Goal: Task Accomplishment & Management: Complete application form

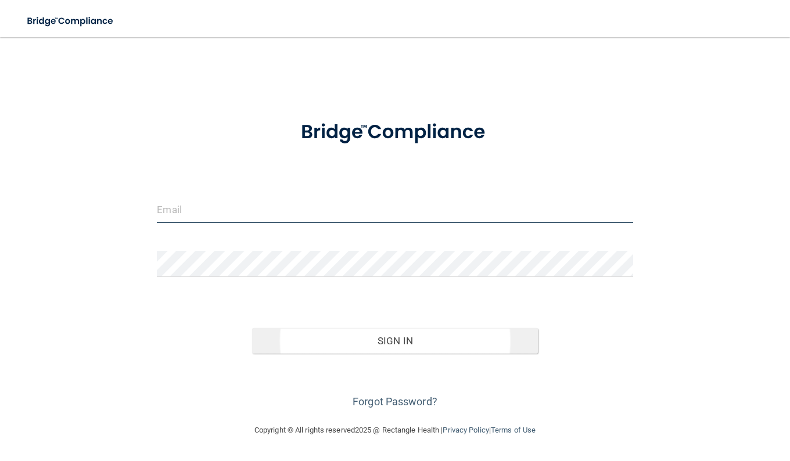
type input "[PERSON_NAME][EMAIL_ADDRESS][PERSON_NAME][DOMAIN_NAME]"
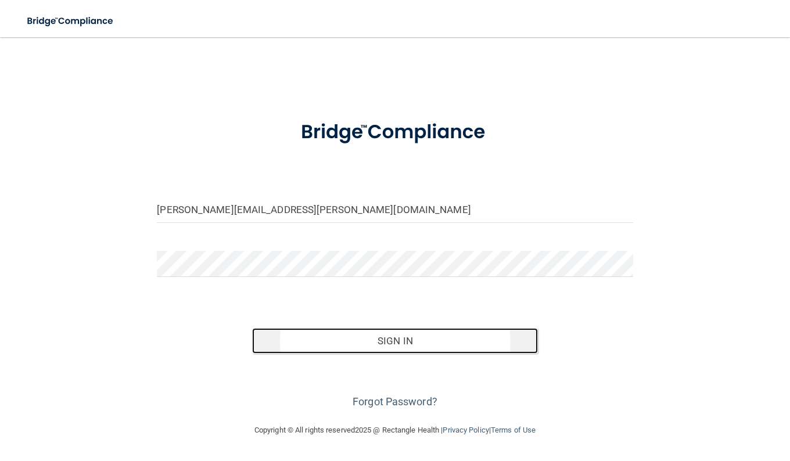
click at [332, 341] on button "Sign In" at bounding box center [395, 341] width 286 height 26
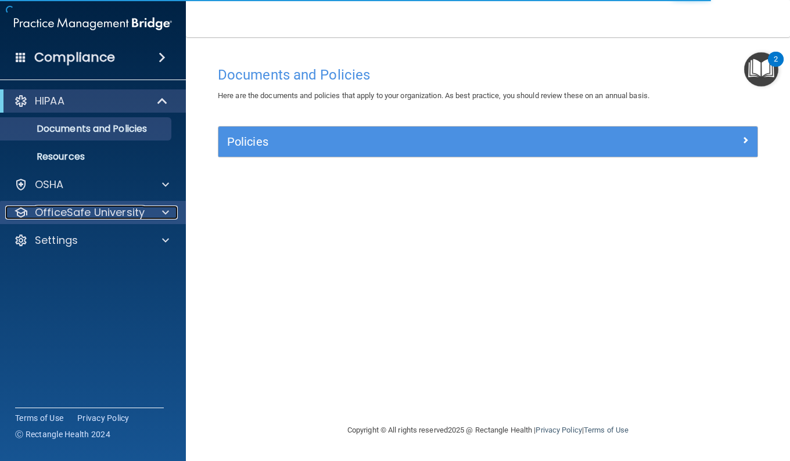
click at [75, 212] on p "OfficeSafe University" at bounding box center [90, 213] width 110 height 14
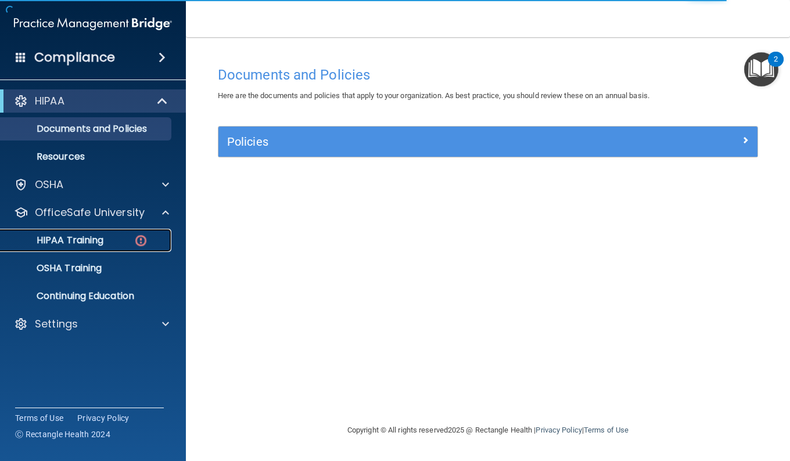
click at [113, 242] on div "HIPAA Training" at bounding box center [87, 241] width 159 height 12
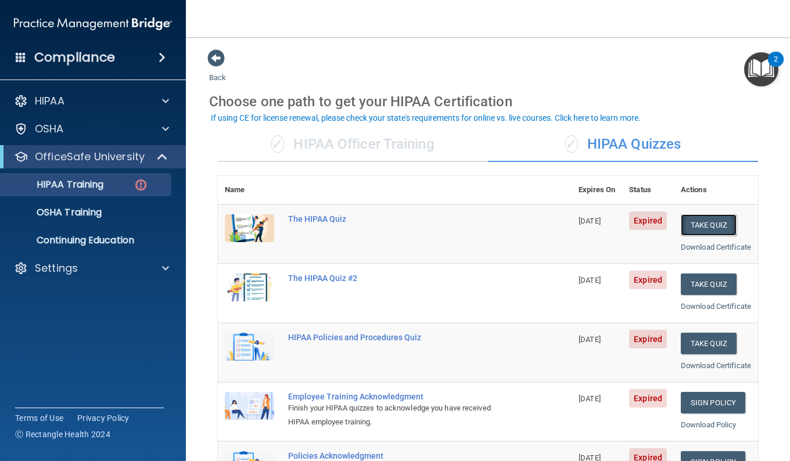
click at [697, 226] on button "Take Quiz" at bounding box center [708, 224] width 56 height 21
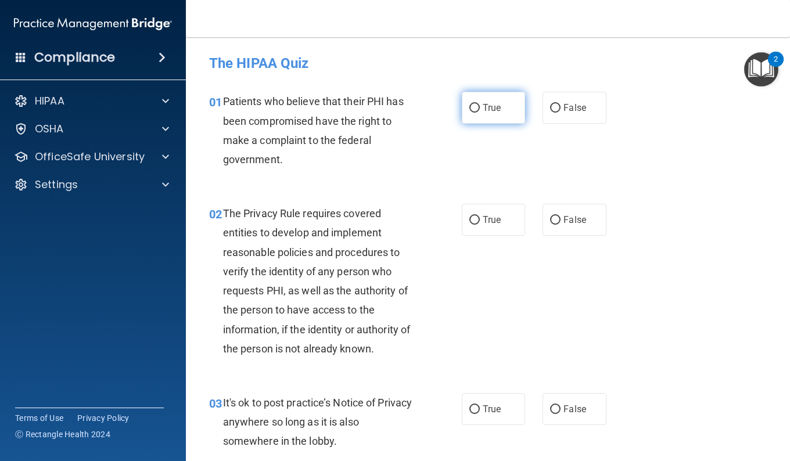
click at [463, 109] on label "True" at bounding box center [493, 108] width 63 height 32
click at [469, 109] on input "True" at bounding box center [474, 108] width 10 height 9
radio input "true"
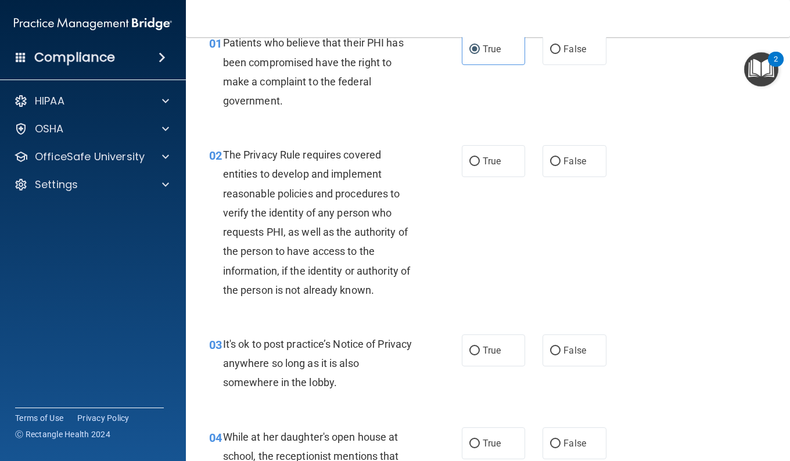
scroll to position [58, 0]
click at [497, 356] on label "True" at bounding box center [493, 351] width 63 height 32
click at [480, 356] on input "True" at bounding box center [474, 351] width 10 height 9
radio input "true"
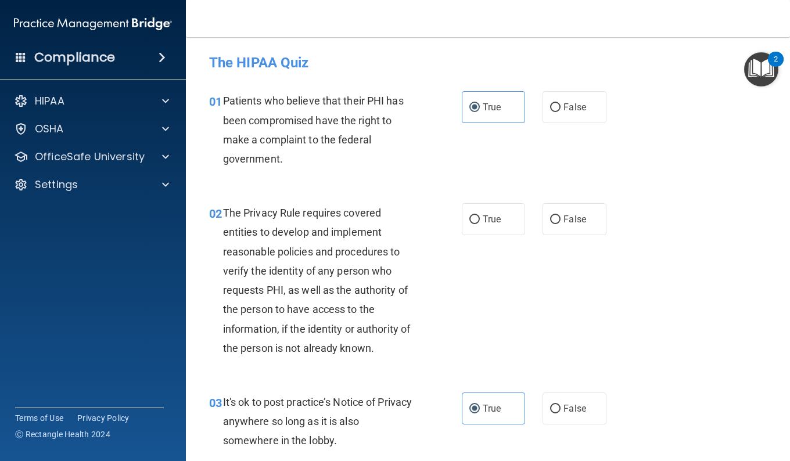
scroll to position [0, 0]
click at [401, 199] on div "02 The Privacy Rule requires covered entities to develop and implement reasonab…" at bounding box center [487, 283] width 575 height 189
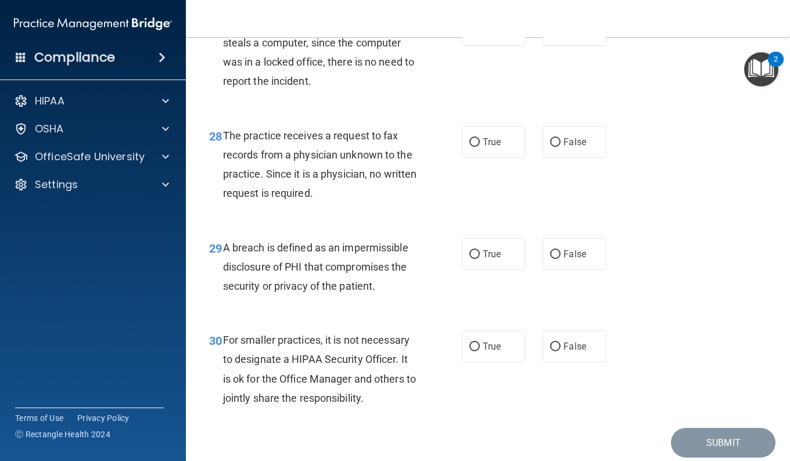
scroll to position [3110, 0]
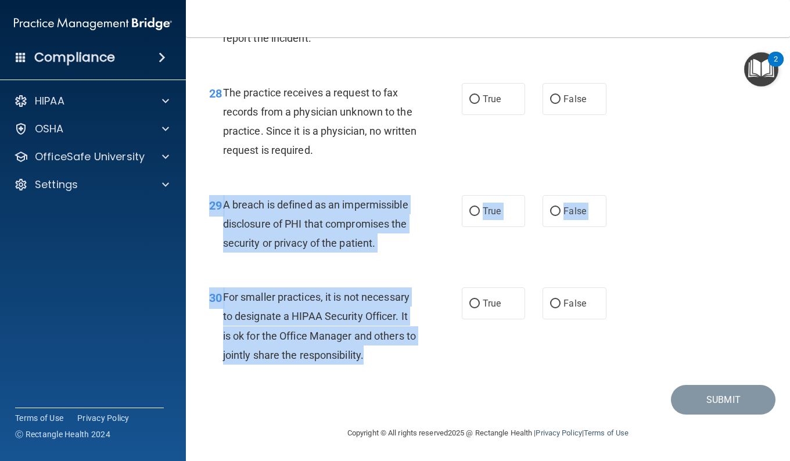
drag, startPoint x: 381, startPoint y: 344, endPoint x: 355, endPoint y: 265, distance: 83.2
drag, startPoint x: 355, startPoint y: 265, endPoint x: 429, endPoint y: 373, distance: 130.6
click at [429, 373] on div "30 For smaller practices, it is not necessary to designate a HIPAA Security Off…" at bounding box center [487, 329] width 575 height 112
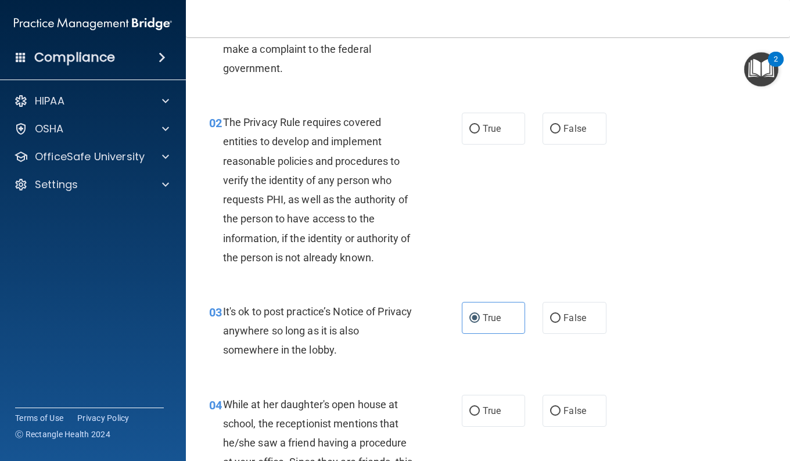
scroll to position [0, 0]
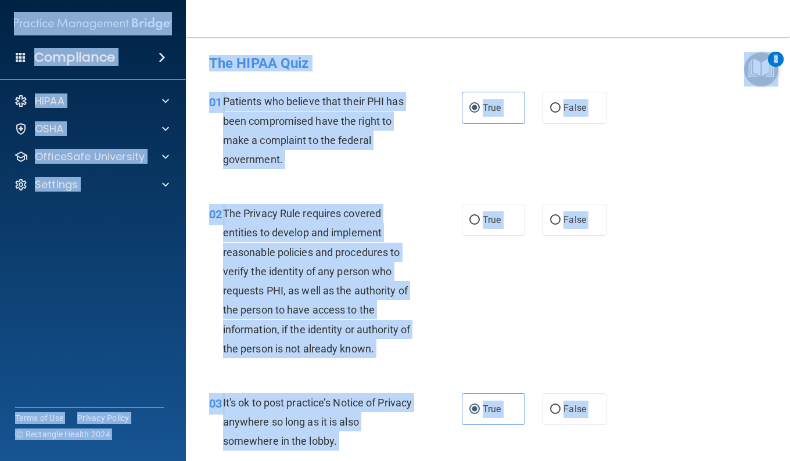
click at [433, 285] on div "02 The Privacy Rule requires covered entities to develop and implement reasonab…" at bounding box center [335, 284] width 287 height 160
click at [462, 344] on div "02 The Privacy Rule requires covered entities to develop and implement reasonab…" at bounding box center [335, 284] width 287 height 160
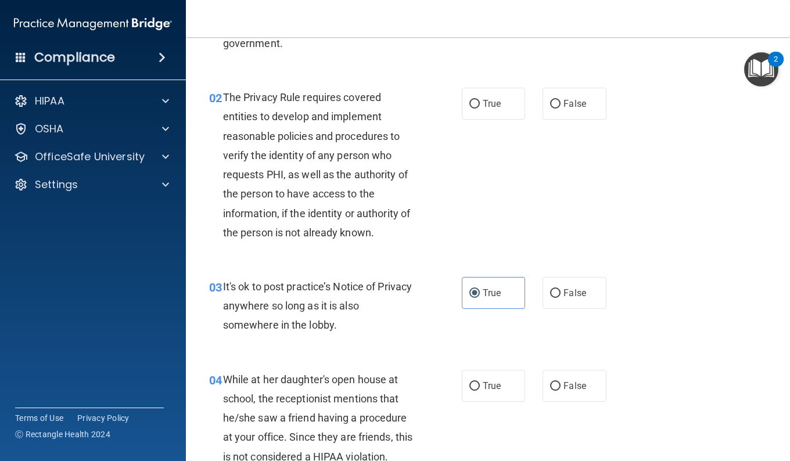
scroll to position [174, 0]
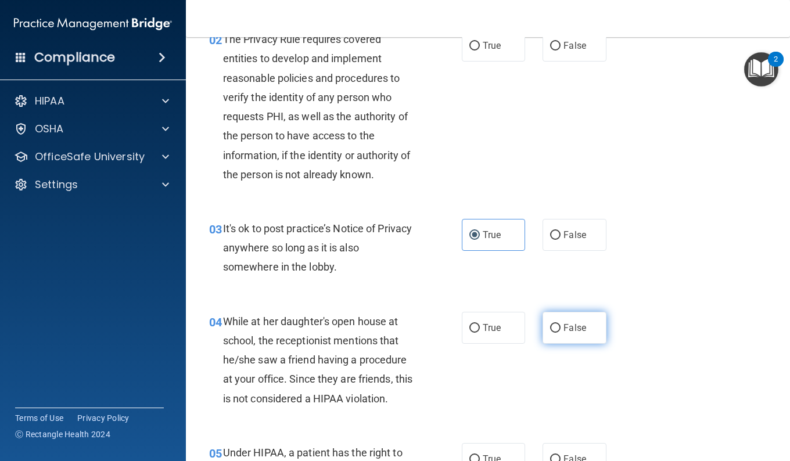
click at [559, 337] on label "False" at bounding box center [573, 328] width 63 height 32
click at [559, 333] on input "False" at bounding box center [555, 328] width 10 height 9
radio input "true"
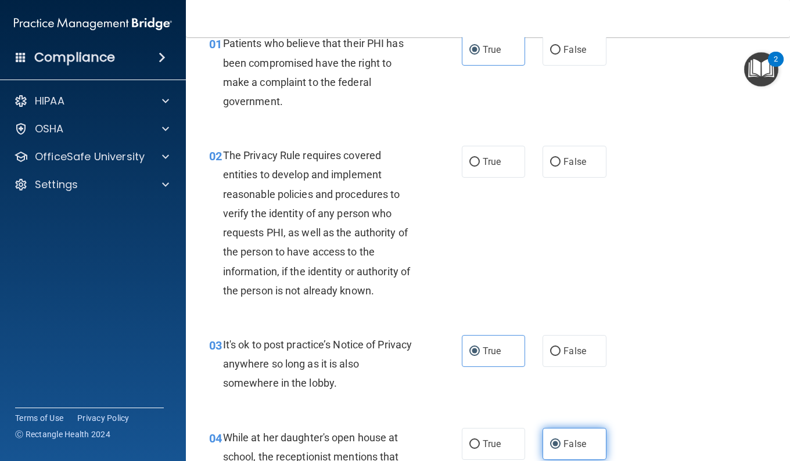
scroll to position [0, 0]
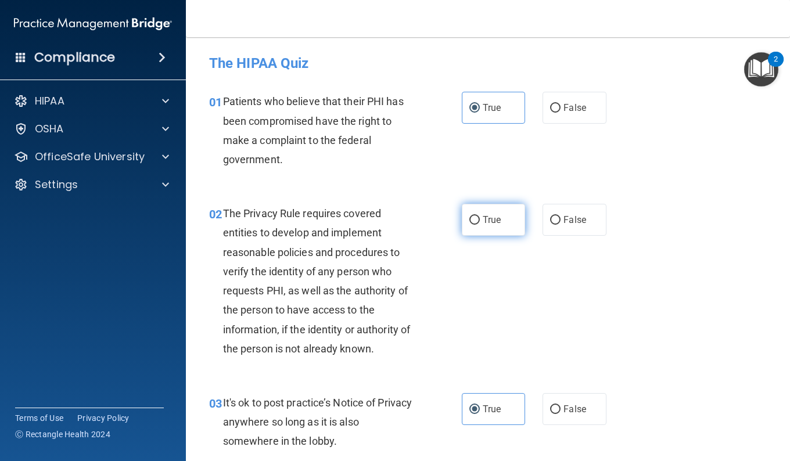
click at [482, 227] on label "True" at bounding box center [493, 220] width 63 height 32
click at [480, 225] on input "True" at bounding box center [474, 220] width 10 height 9
radio input "true"
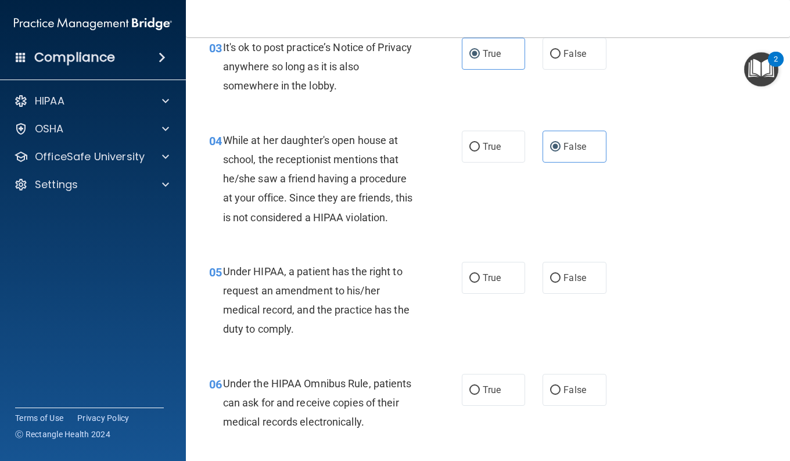
scroll to position [348, 0]
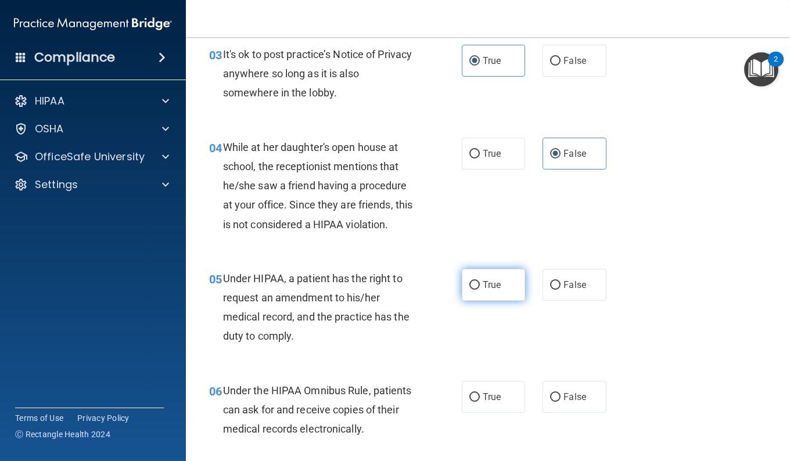
click at [488, 288] on span "True" at bounding box center [491, 284] width 18 height 11
click at [480, 288] on input "True" at bounding box center [474, 285] width 10 height 9
radio input "true"
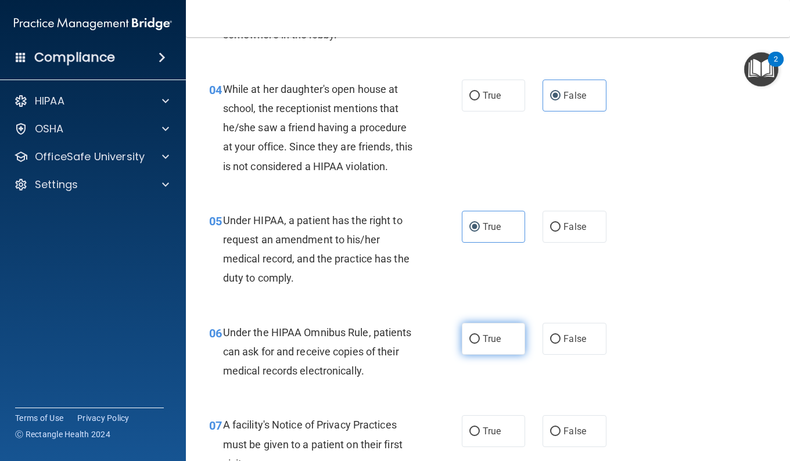
click at [505, 337] on label "True" at bounding box center [493, 339] width 63 height 32
click at [480, 337] on input "True" at bounding box center [474, 339] width 10 height 9
radio input "true"
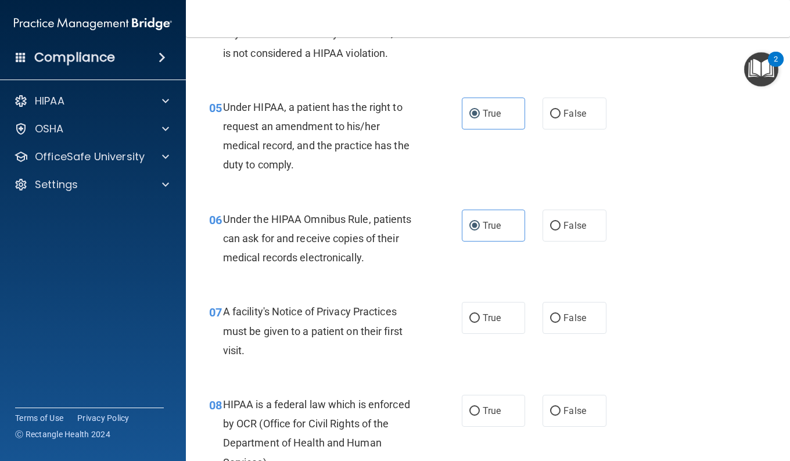
scroll to position [523, 0]
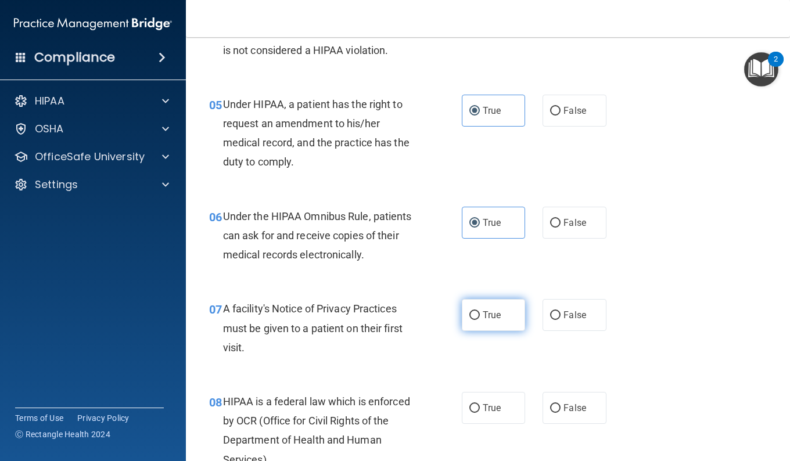
click at [473, 325] on label "True" at bounding box center [493, 315] width 63 height 32
click at [473, 320] on input "True" at bounding box center [474, 315] width 10 height 9
radio input "true"
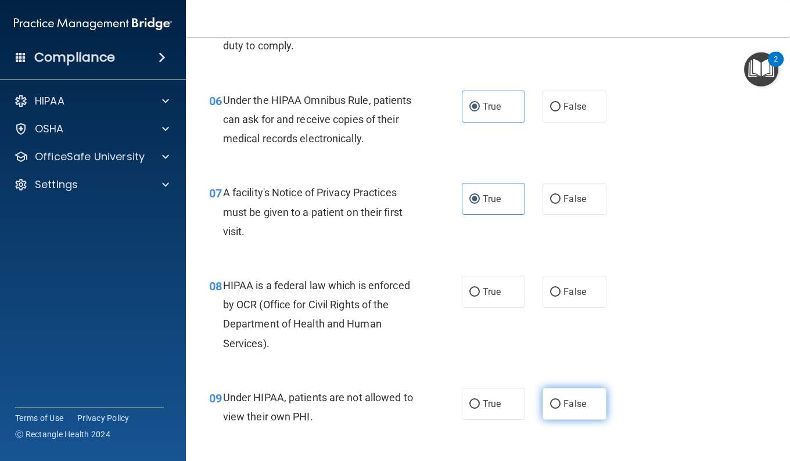
click at [563, 409] on label "False" at bounding box center [573, 404] width 63 height 32
click at [560, 409] on input "False" at bounding box center [555, 404] width 10 height 9
radio input "true"
click at [491, 290] on span "True" at bounding box center [491, 291] width 18 height 11
click at [480, 290] on input "True" at bounding box center [474, 292] width 10 height 9
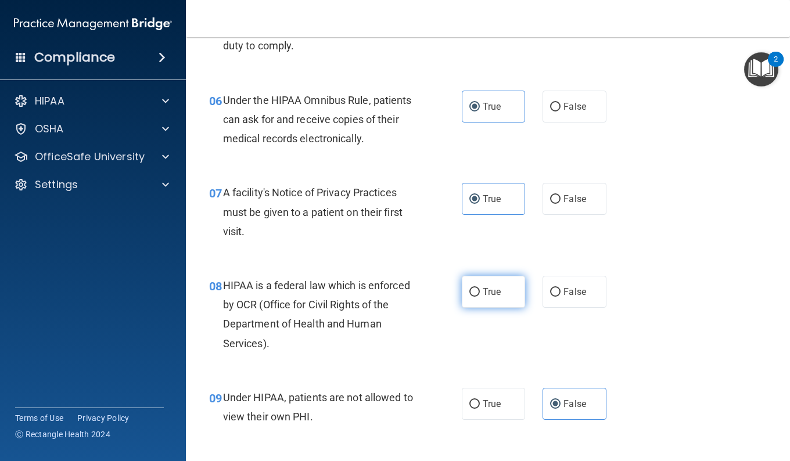
radio input "true"
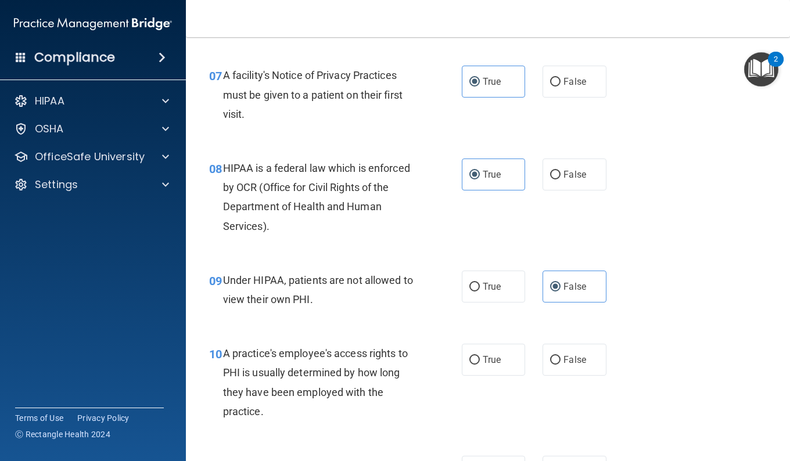
scroll to position [813, 0]
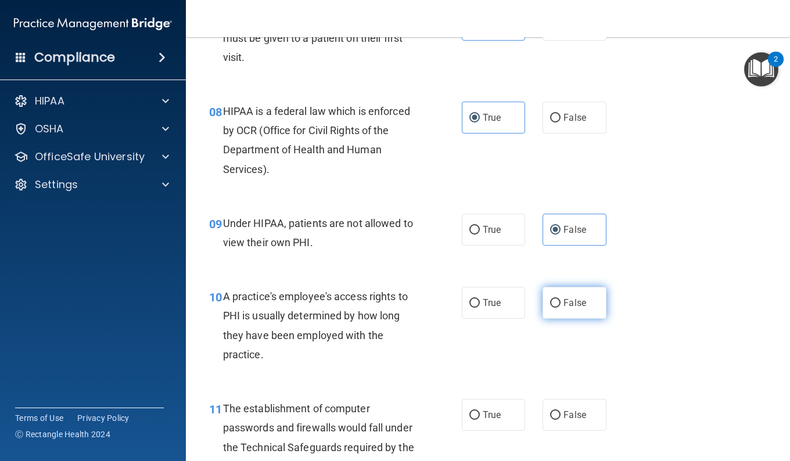
click at [563, 311] on label "False" at bounding box center [573, 303] width 63 height 32
click at [560, 308] on input "False" at bounding box center [555, 303] width 10 height 9
radio input "true"
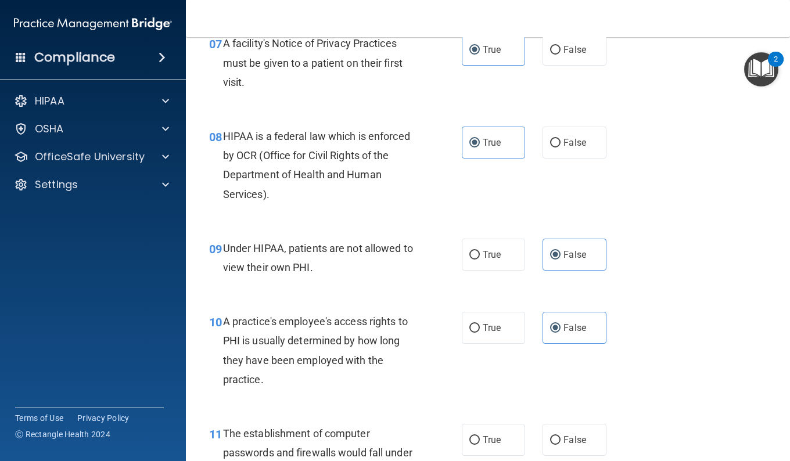
scroll to position [904, 0]
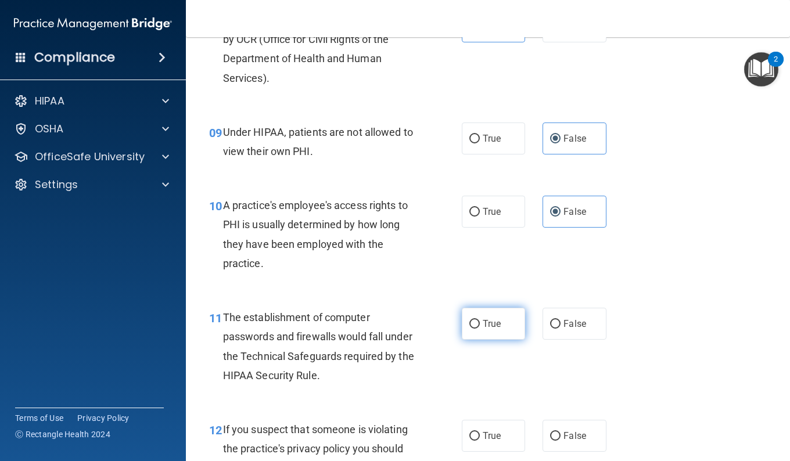
click at [494, 325] on span "True" at bounding box center [491, 323] width 18 height 11
click at [480, 325] on input "True" at bounding box center [474, 324] width 10 height 9
radio input "true"
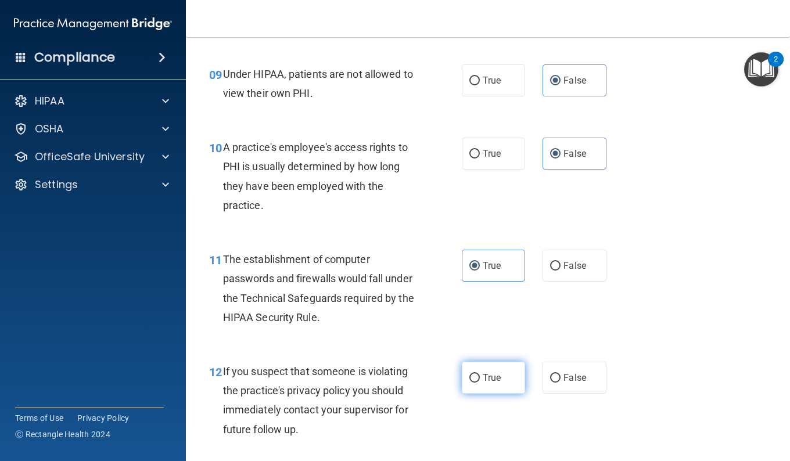
click at [487, 387] on label "True" at bounding box center [493, 378] width 63 height 32
click at [480, 383] on input "True" at bounding box center [474, 378] width 10 height 9
radio input "true"
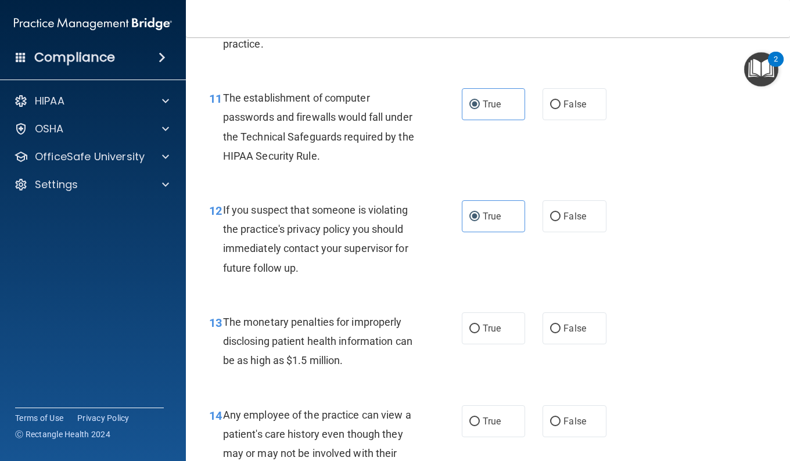
scroll to position [1136, 0]
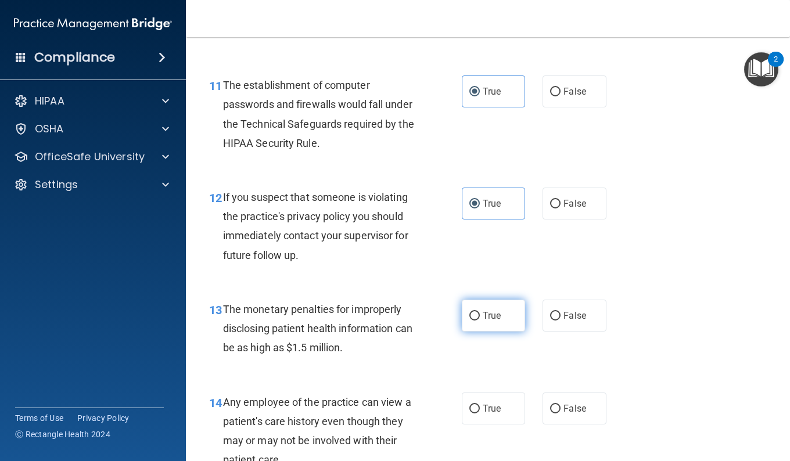
click at [512, 330] on label "True" at bounding box center [493, 316] width 63 height 32
click at [480, 320] on input "True" at bounding box center [474, 316] width 10 height 9
radio input "true"
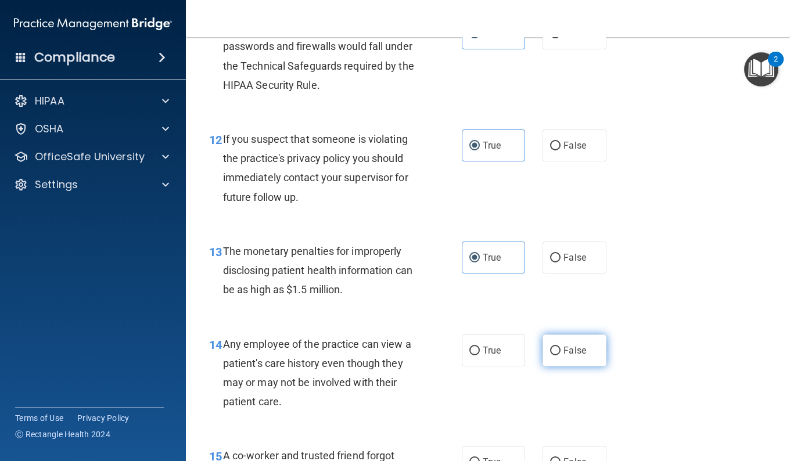
click at [572, 353] on span "False" at bounding box center [574, 350] width 23 height 11
click at [559, 340] on label "False" at bounding box center [573, 350] width 63 height 32
click at [559, 347] on input "False" at bounding box center [555, 351] width 10 height 9
radio input "true"
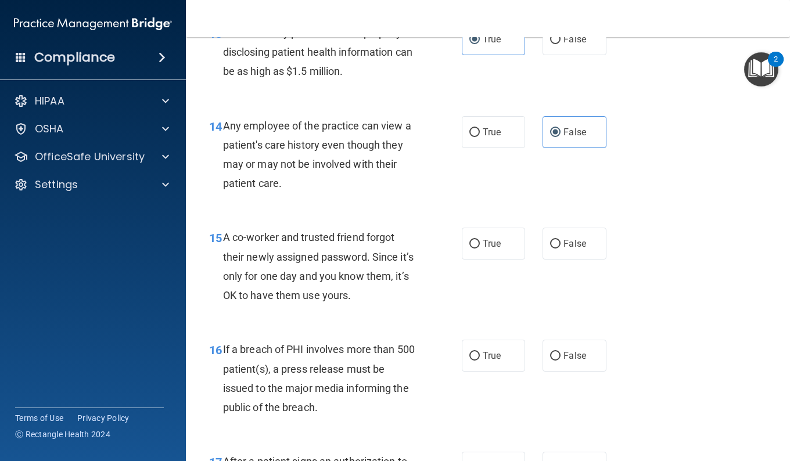
scroll to position [1427, 0]
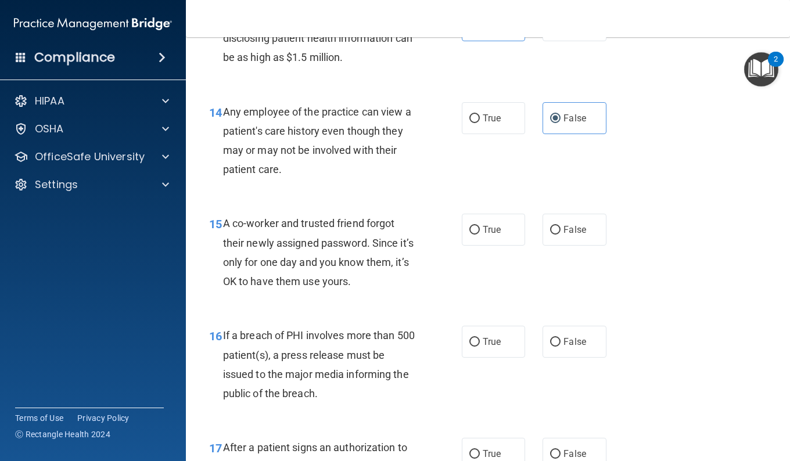
click at [585, 246] on div "15 A co-worker and trusted friend forgot their newly assigned password. Since i…" at bounding box center [487, 255] width 575 height 112
click at [578, 230] on span "False" at bounding box center [574, 229] width 23 height 11
click at [560, 230] on input "False" at bounding box center [555, 230] width 10 height 9
radio input "true"
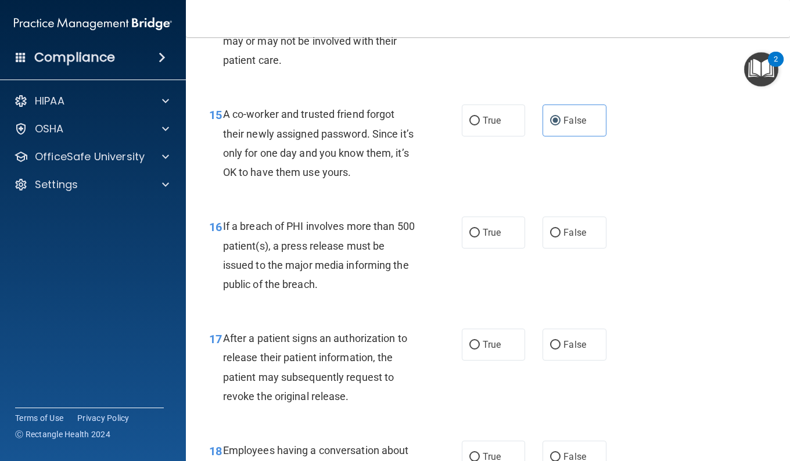
scroll to position [1543, 0]
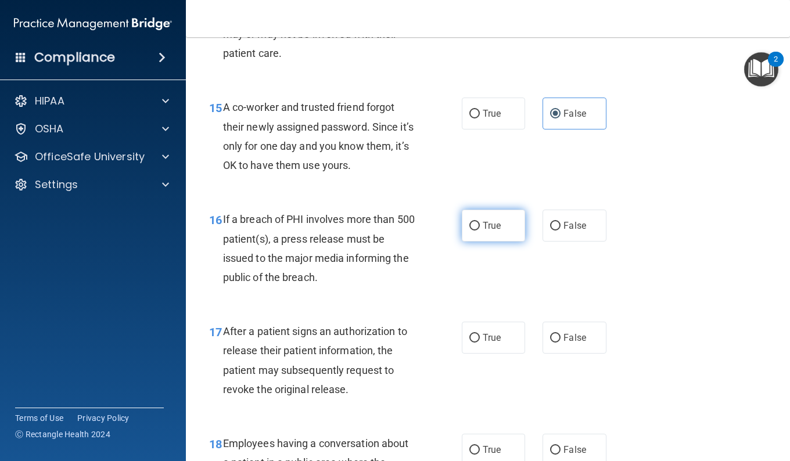
click at [492, 227] on span "True" at bounding box center [491, 225] width 18 height 11
click at [480, 227] on input "True" at bounding box center [474, 226] width 10 height 9
radio input "true"
click at [515, 336] on label "True" at bounding box center [493, 338] width 63 height 32
click at [480, 336] on input "True" at bounding box center [474, 338] width 10 height 9
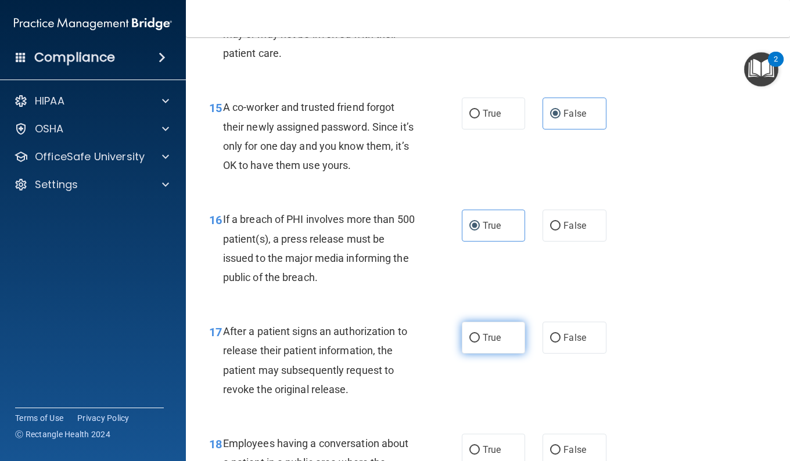
radio input "true"
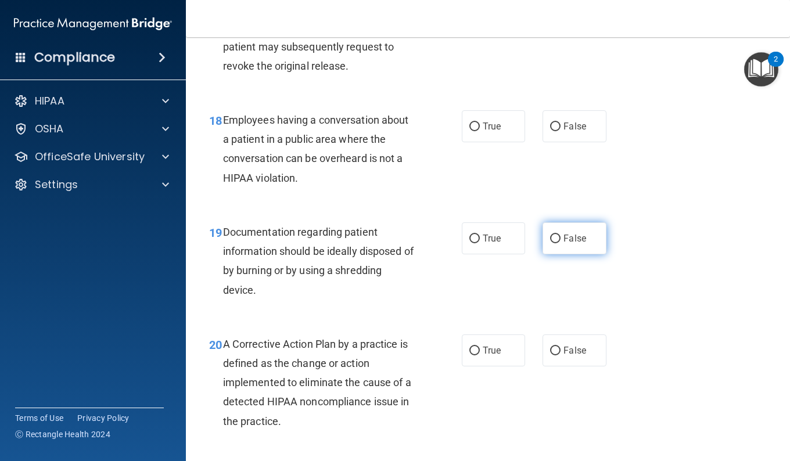
scroll to position [1891, 0]
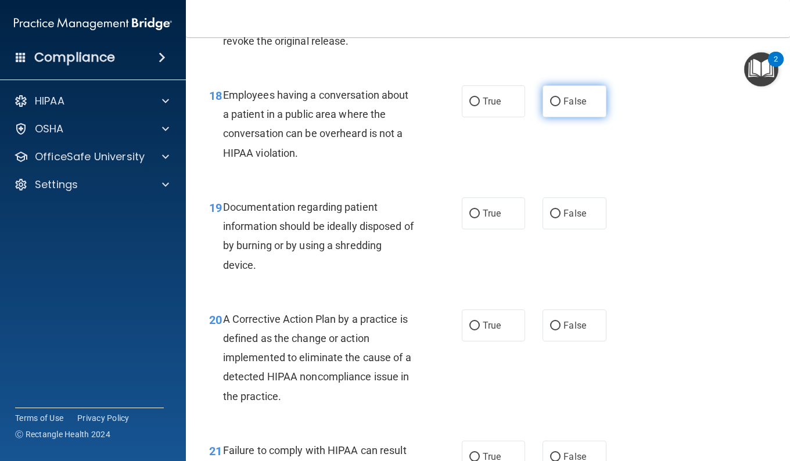
click at [563, 102] on span "False" at bounding box center [574, 101] width 23 height 11
click at [560, 102] on input "False" at bounding box center [555, 102] width 10 height 9
radio input "true"
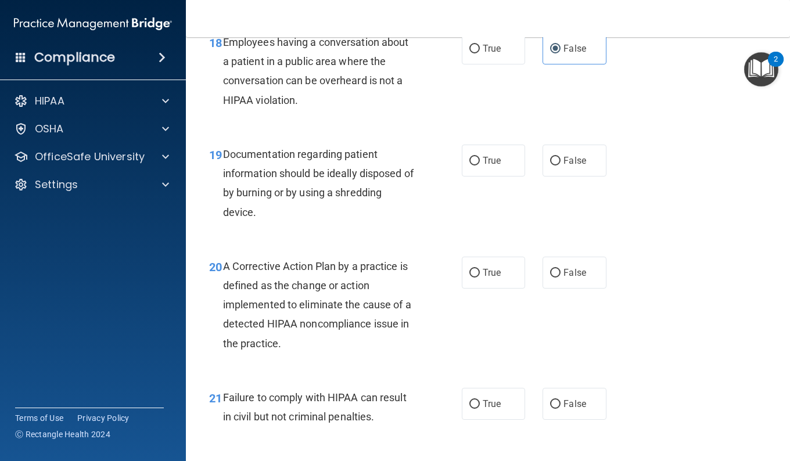
scroll to position [1949, 0]
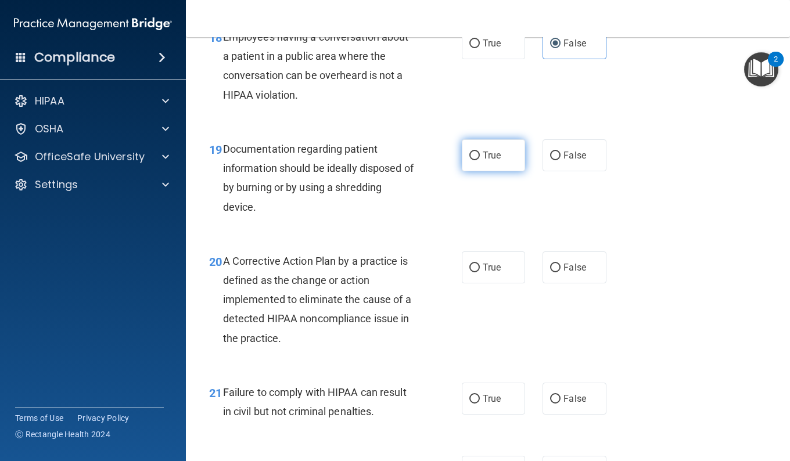
click at [495, 164] on label "True" at bounding box center [493, 155] width 63 height 32
click at [480, 160] on input "True" at bounding box center [474, 156] width 10 height 9
radio input "true"
click at [474, 265] on input "True" at bounding box center [474, 268] width 10 height 9
radio input "true"
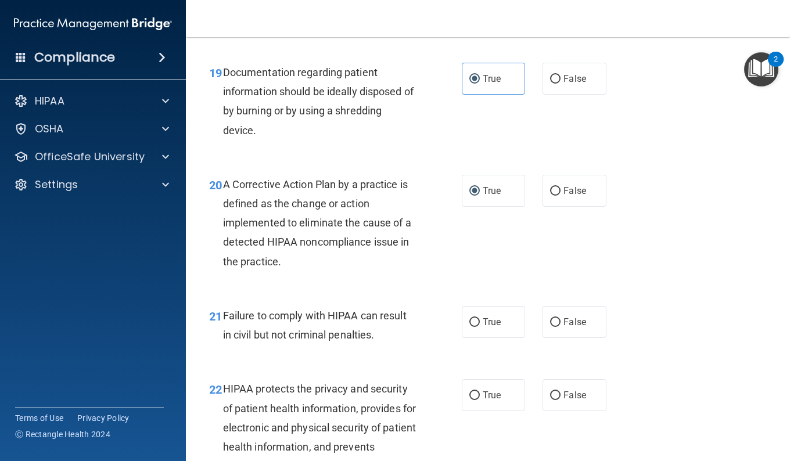
scroll to position [2065, 0]
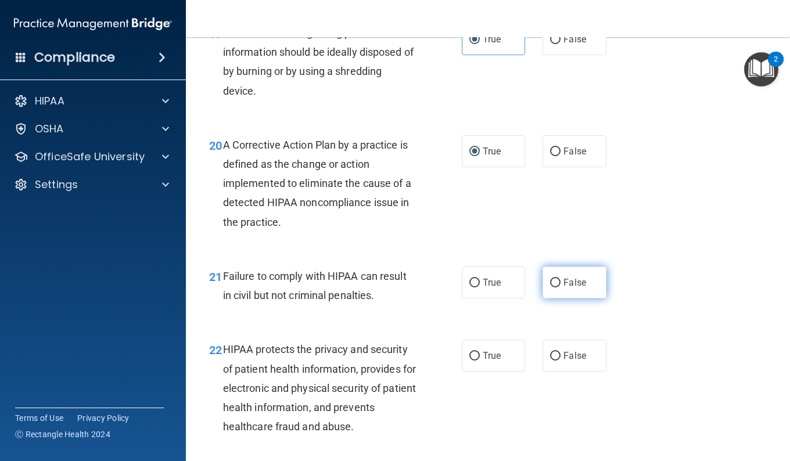
click at [566, 283] on span "False" at bounding box center [574, 282] width 23 height 11
drag, startPoint x: 566, startPoint y: 283, endPoint x: 559, endPoint y: 288, distance: 8.9
click at [559, 288] on label "False" at bounding box center [573, 283] width 63 height 32
click at [559, 287] on input "False" at bounding box center [555, 283] width 10 height 9
radio input "true"
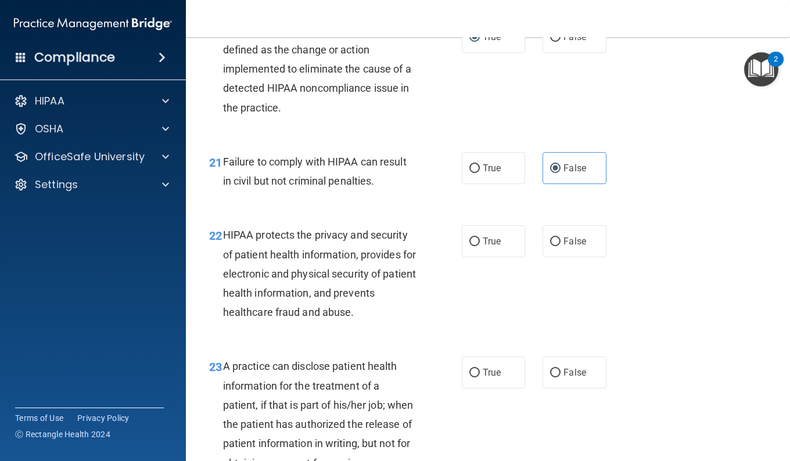
scroll to position [2181, 0]
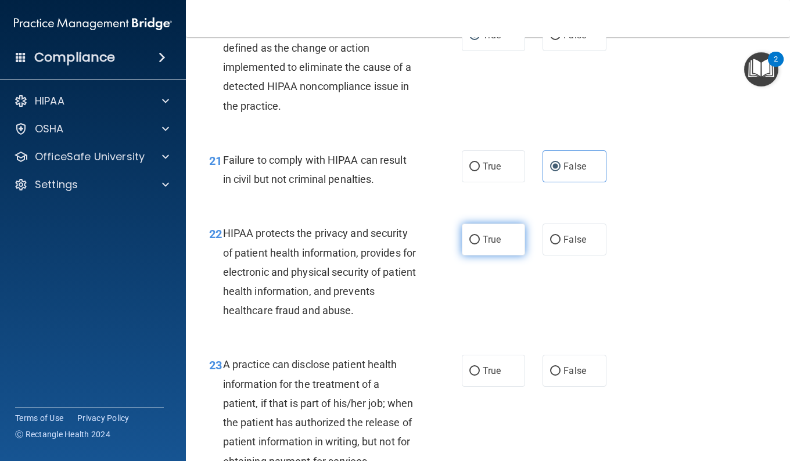
click at [482, 242] on span "True" at bounding box center [491, 239] width 18 height 11
click at [480, 242] on input "True" at bounding box center [474, 240] width 10 height 9
radio input "true"
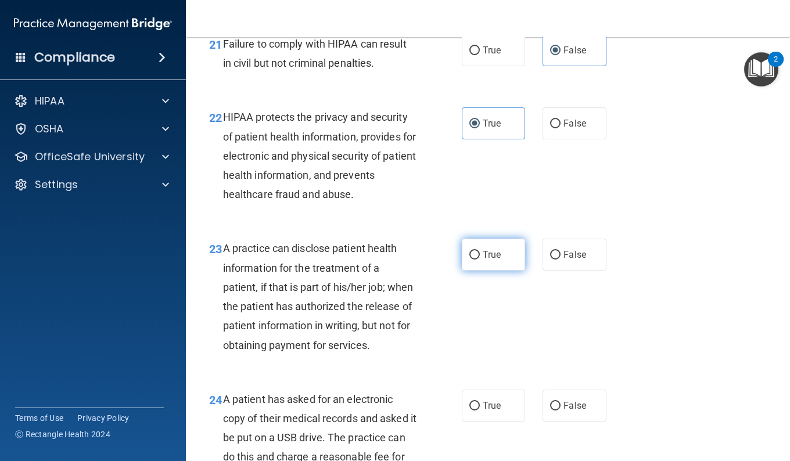
scroll to position [2356, 0]
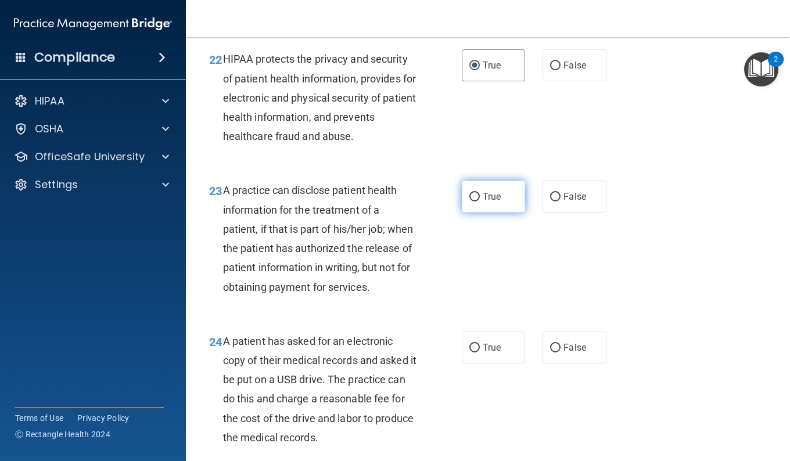
click at [475, 247] on div "23 A practice can disclose patient health information for the treatment of a pa…" at bounding box center [487, 241] width 575 height 150
click at [488, 189] on label "True" at bounding box center [493, 197] width 63 height 32
click at [480, 193] on input "True" at bounding box center [474, 197] width 10 height 9
radio input "true"
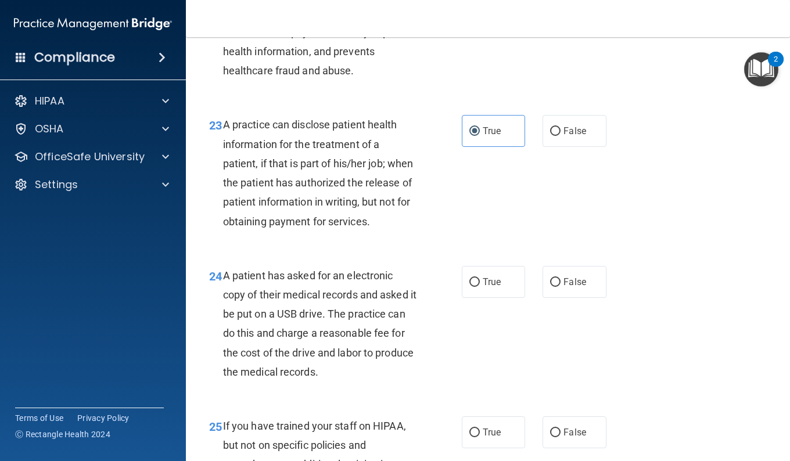
scroll to position [2414, 0]
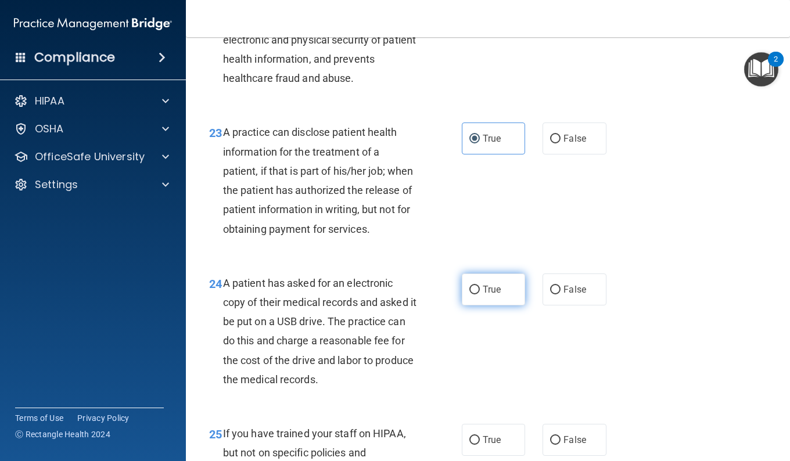
click at [464, 305] on label "True" at bounding box center [493, 289] width 63 height 32
click at [469, 294] on input "True" at bounding box center [474, 290] width 10 height 9
radio input "true"
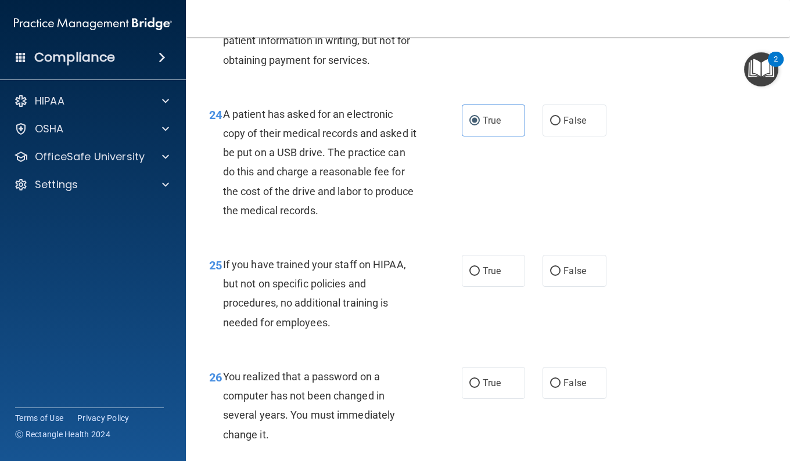
scroll to position [2588, 0]
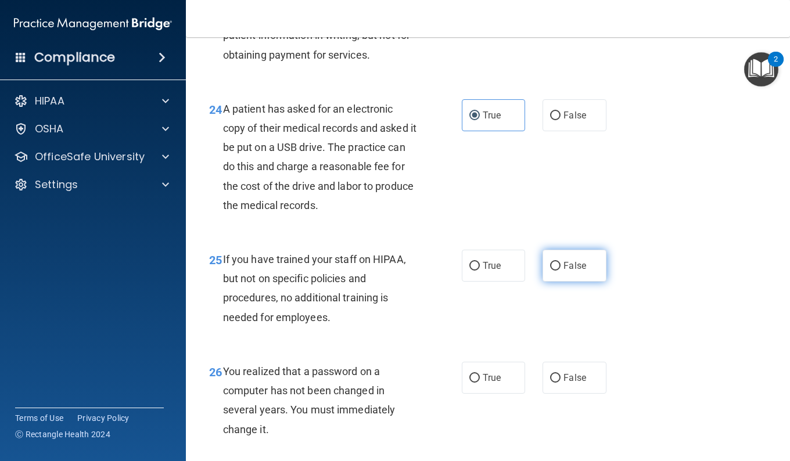
click at [566, 276] on label "False" at bounding box center [573, 266] width 63 height 32
click at [560, 271] on input "False" at bounding box center [555, 266] width 10 height 9
radio input "true"
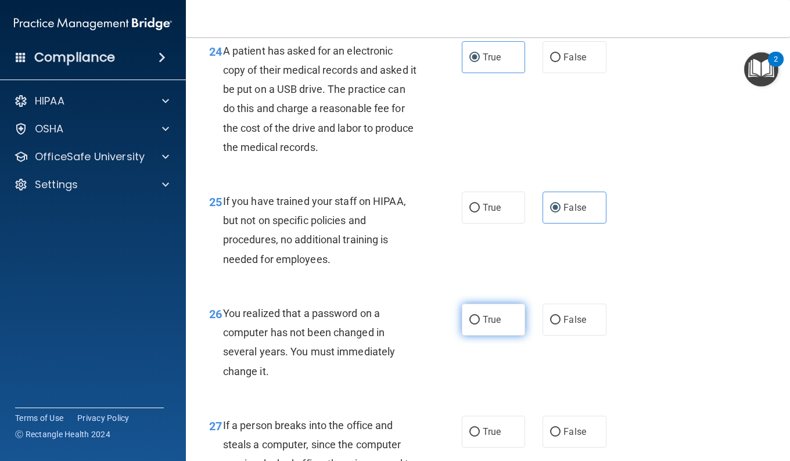
click at [512, 336] on label "True" at bounding box center [493, 320] width 63 height 32
click at [480, 325] on input "True" at bounding box center [474, 320] width 10 height 9
radio input "true"
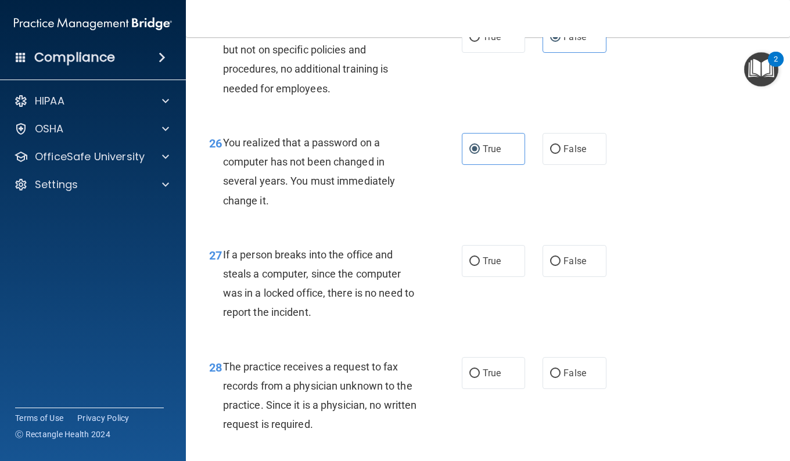
scroll to position [2820, 0]
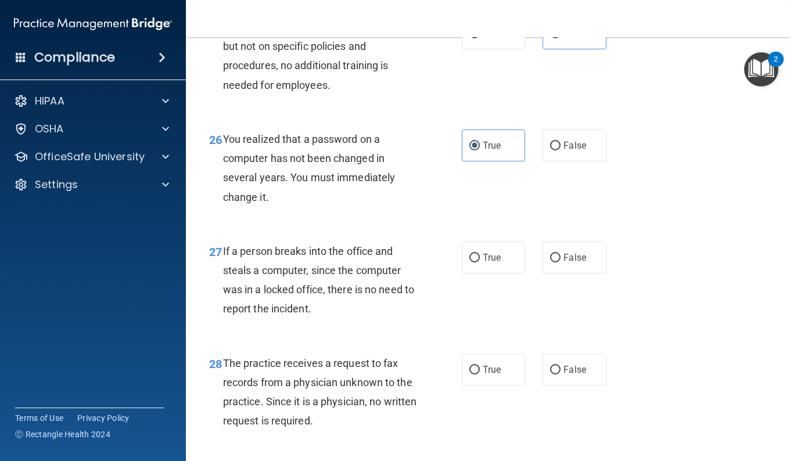
click at [618, 254] on div "27 If a person breaks into the office and steals a computer, since the computer…" at bounding box center [487, 283] width 575 height 112
click at [602, 269] on div "True False" at bounding box center [538, 258] width 153 height 32
click at [588, 273] on label "False" at bounding box center [573, 258] width 63 height 32
click at [560, 262] on input "False" at bounding box center [555, 258] width 10 height 9
radio input "true"
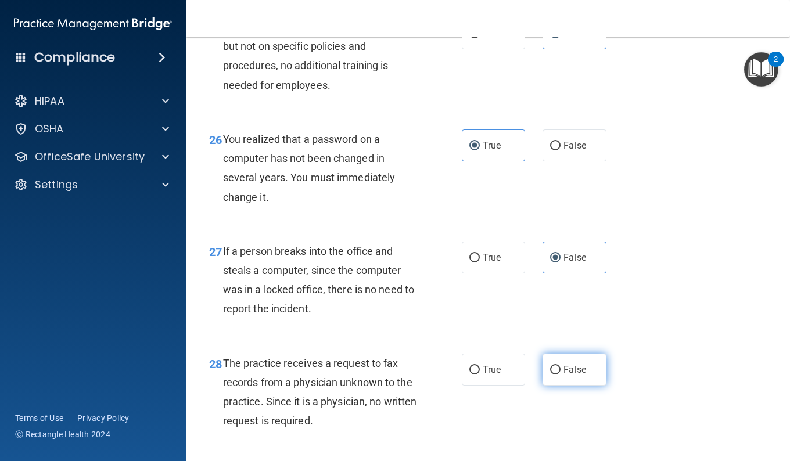
click at [548, 386] on label "False" at bounding box center [573, 370] width 63 height 32
click at [550, 374] on input "False" at bounding box center [555, 370] width 10 height 9
radio input "true"
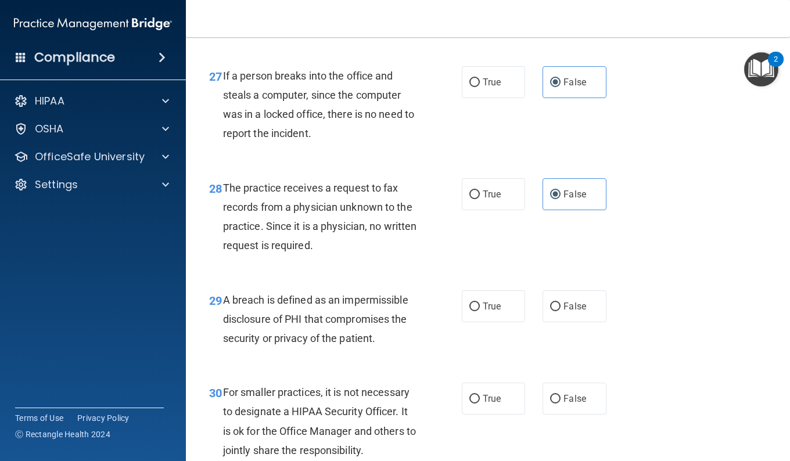
scroll to position [3052, 0]
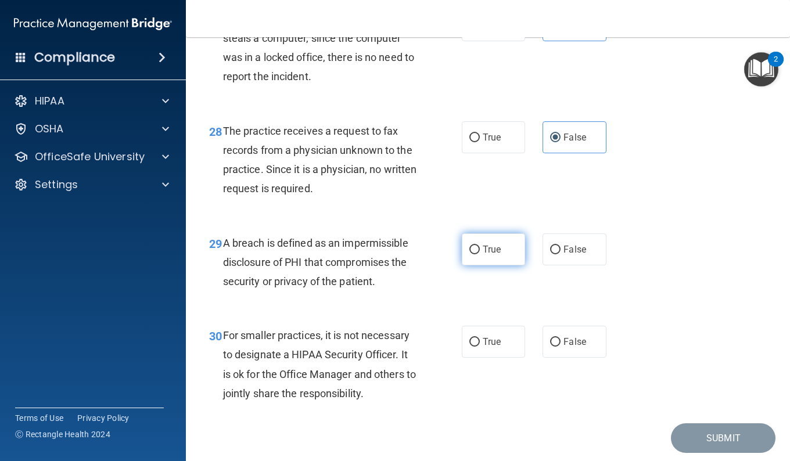
click at [499, 265] on label "True" at bounding box center [493, 249] width 63 height 32
click at [480, 254] on input "True" at bounding box center [474, 250] width 10 height 9
radio input "true"
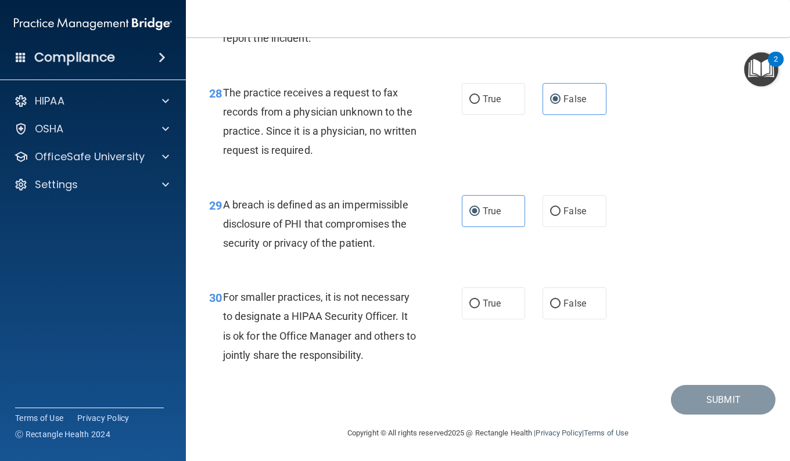
scroll to position [3110, 0]
drag, startPoint x: 570, startPoint y: 298, endPoint x: 685, endPoint y: 397, distance: 151.9
click at [570, 298] on span "False" at bounding box center [574, 303] width 23 height 11
click at [560, 300] on input "False" at bounding box center [555, 304] width 10 height 9
radio input "true"
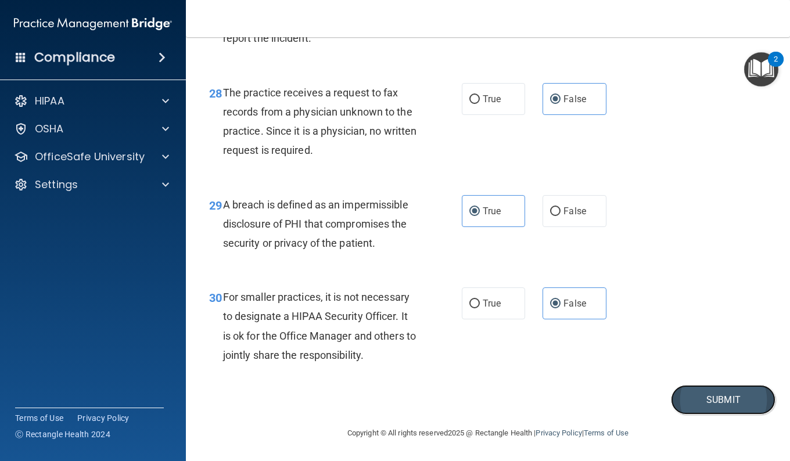
click at [719, 403] on button "Submit" at bounding box center [723, 400] width 105 height 30
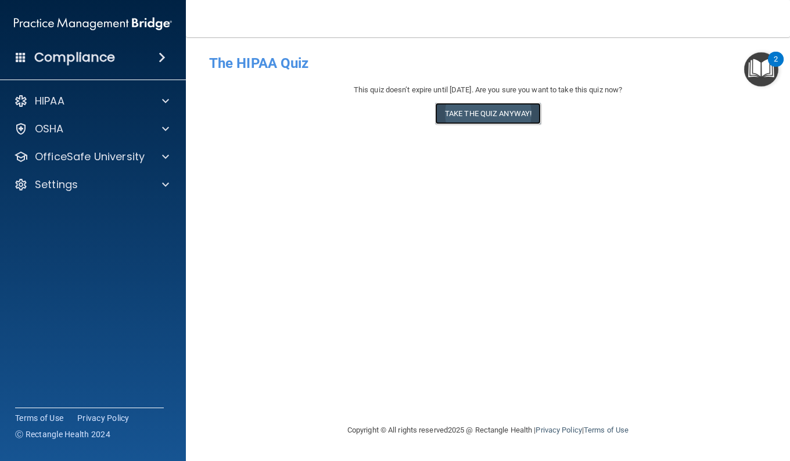
click at [488, 117] on button "Take the quiz anyway!" at bounding box center [488, 113] width 106 height 21
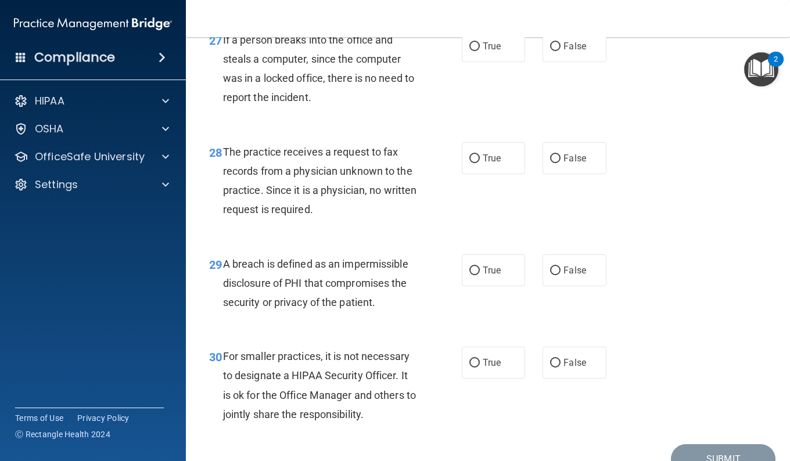
scroll to position [3032, 0]
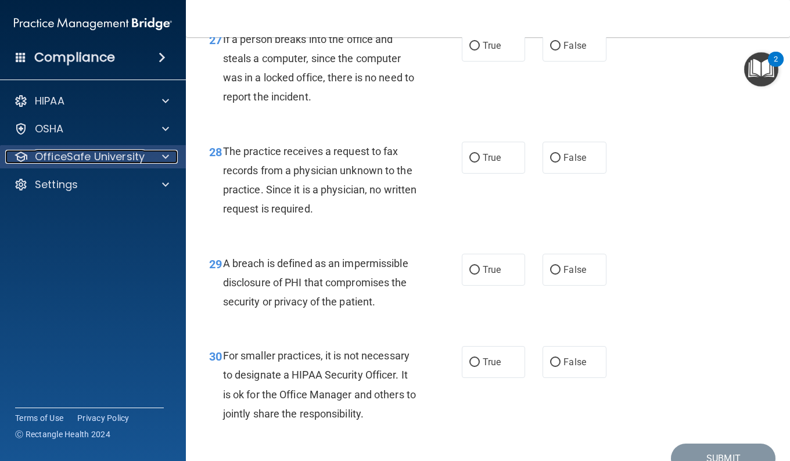
click at [123, 154] on p "OfficeSafe University" at bounding box center [90, 157] width 110 height 14
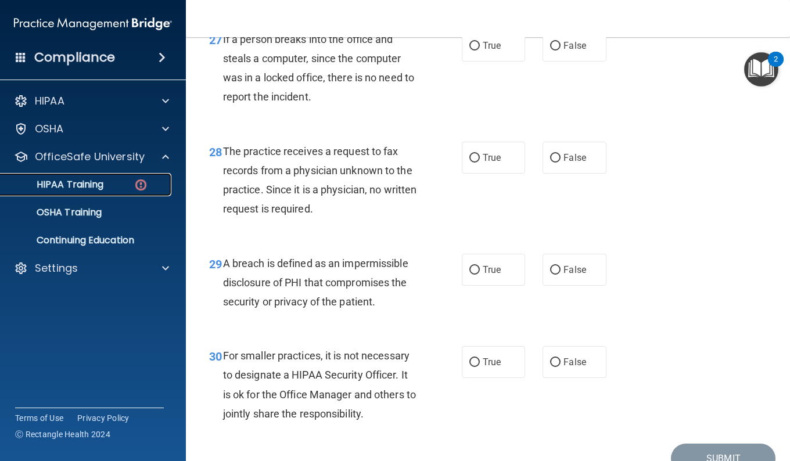
click at [119, 194] on link "HIPAA Training" at bounding box center [79, 184] width 183 height 23
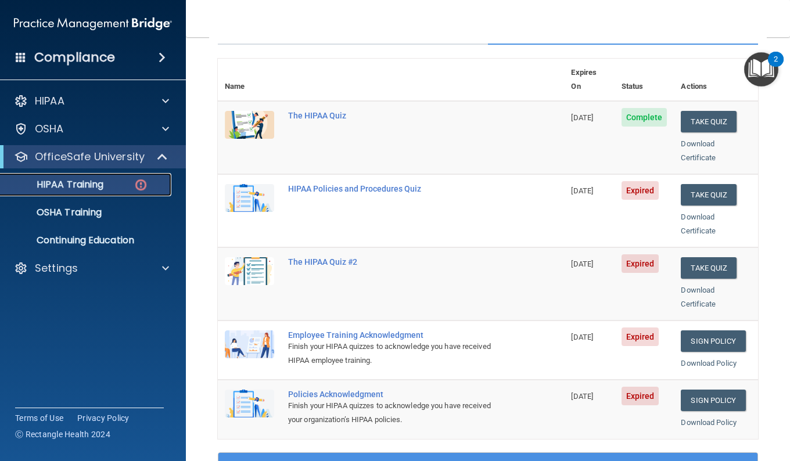
scroll to position [174, 0]
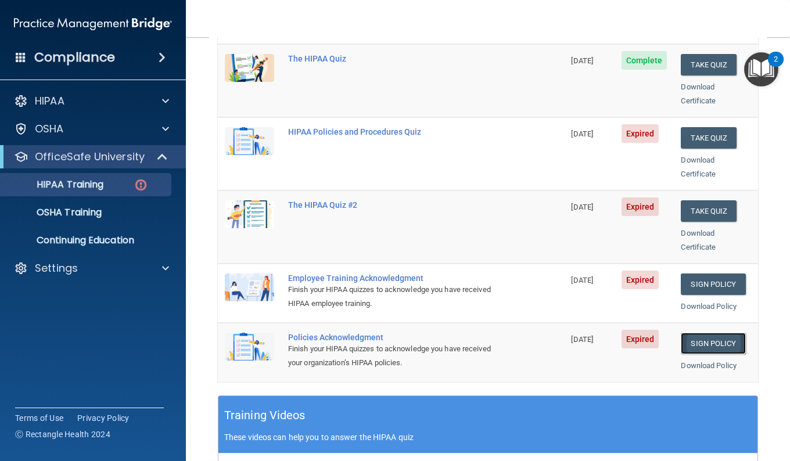
click at [691, 333] on link "Sign Policy" at bounding box center [712, 343] width 64 height 21
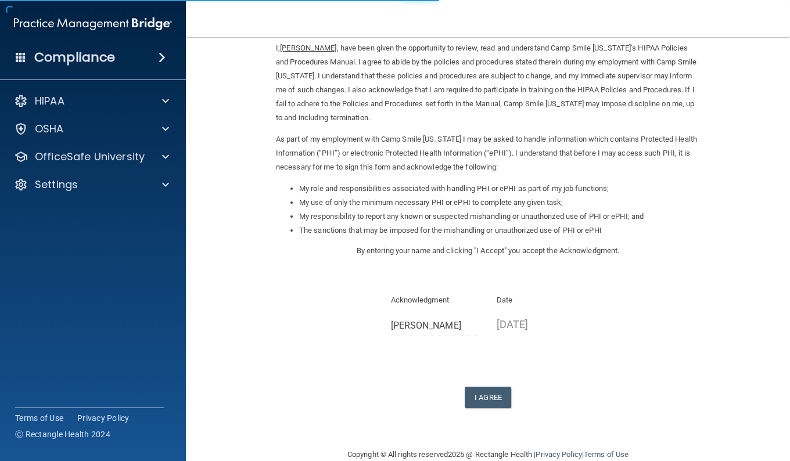
scroll to position [71, 0]
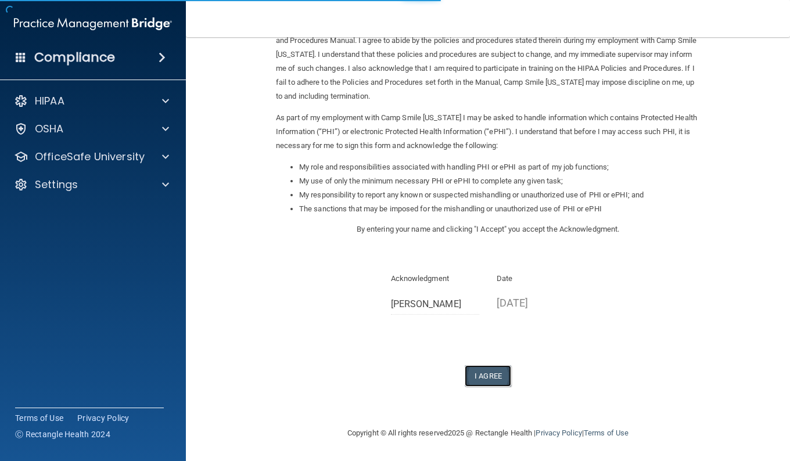
click at [485, 384] on button "I Agree" at bounding box center [487, 375] width 46 height 21
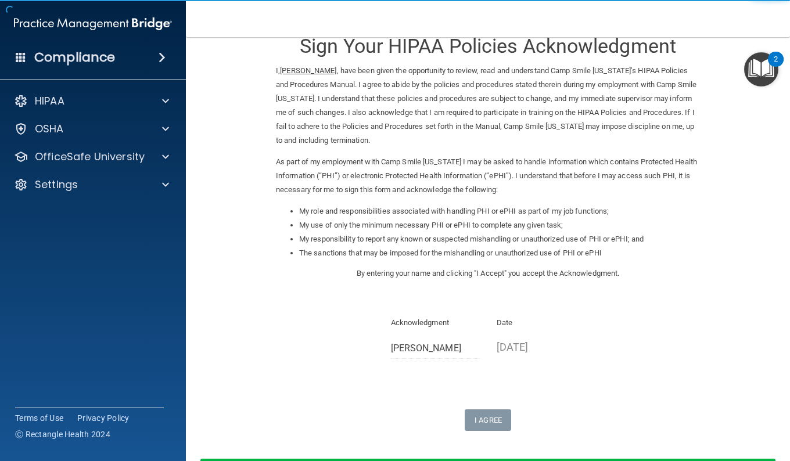
scroll to position [0, 0]
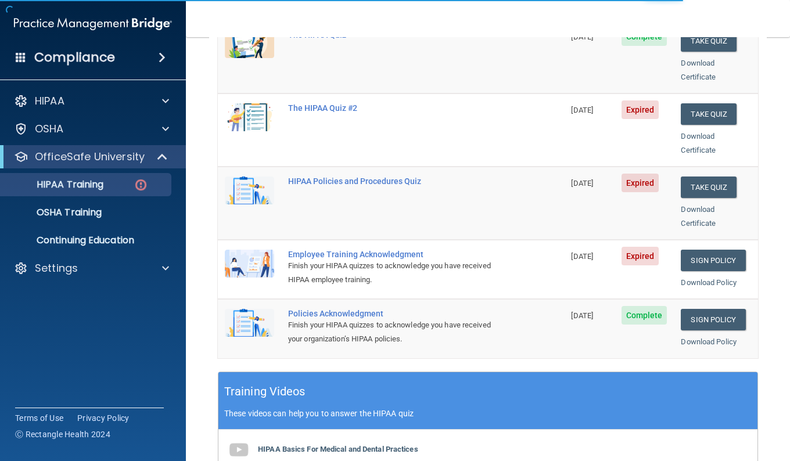
scroll to position [174, 0]
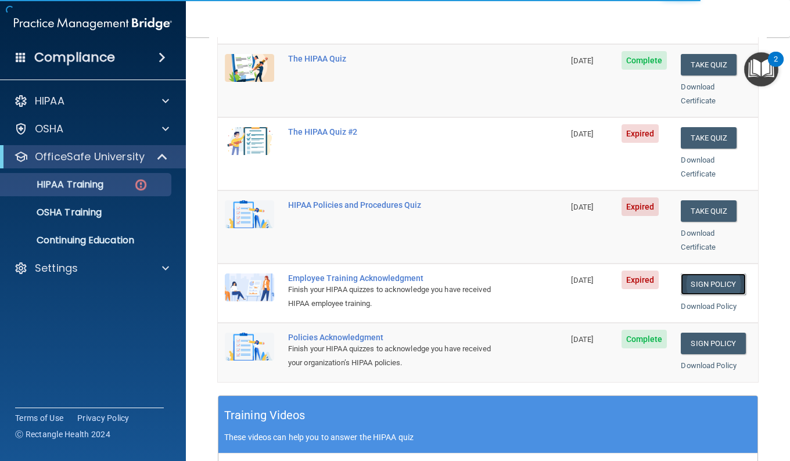
click at [697, 273] on link "Sign Policy" at bounding box center [712, 283] width 64 height 21
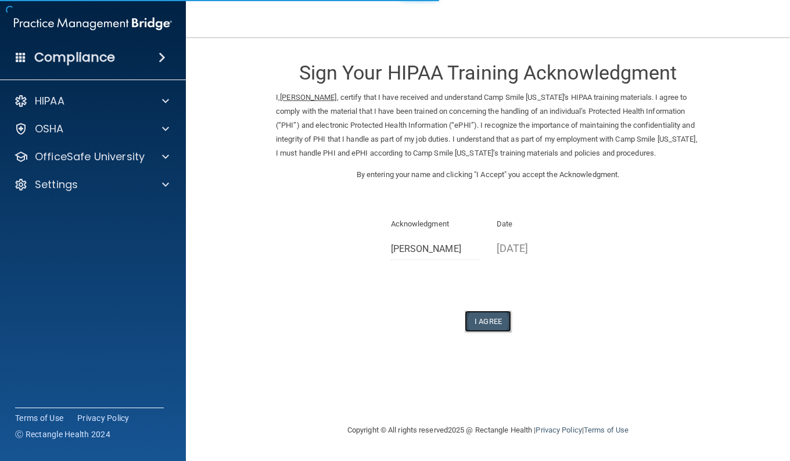
click at [496, 325] on button "I Agree" at bounding box center [487, 321] width 46 height 21
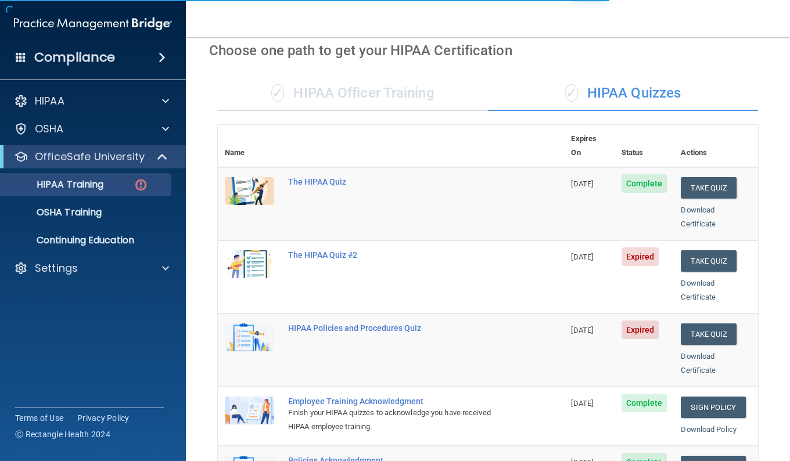
scroll to position [58, 0]
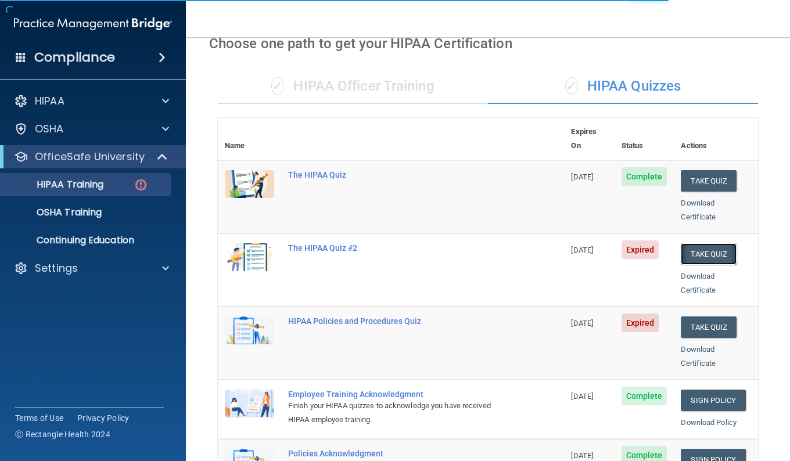
click at [691, 243] on button "Take Quiz" at bounding box center [708, 253] width 56 height 21
